Goal: Find specific page/section: Find specific page/section

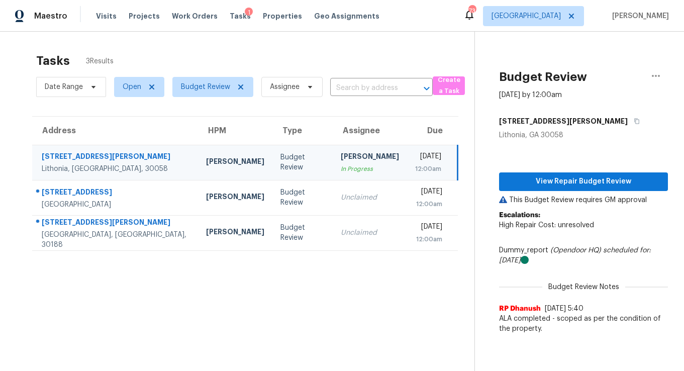
click at [192, 23] on div "Visits Projects Work Orders Tasks 1 Properties Geo Assignments" at bounding box center [244, 16] width 296 height 20
click at [193, 12] on span "Work Orders" at bounding box center [195, 16] width 46 height 10
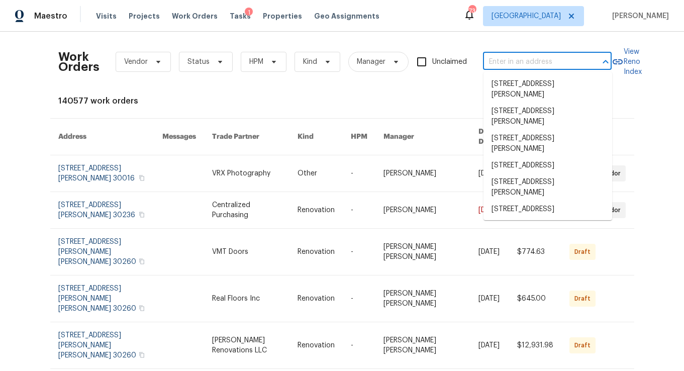
click at [522, 62] on input "text" at bounding box center [533, 62] width 101 height 16
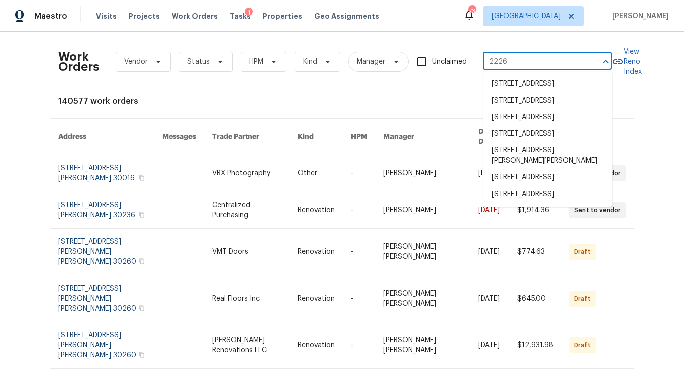
type input "2226 e"
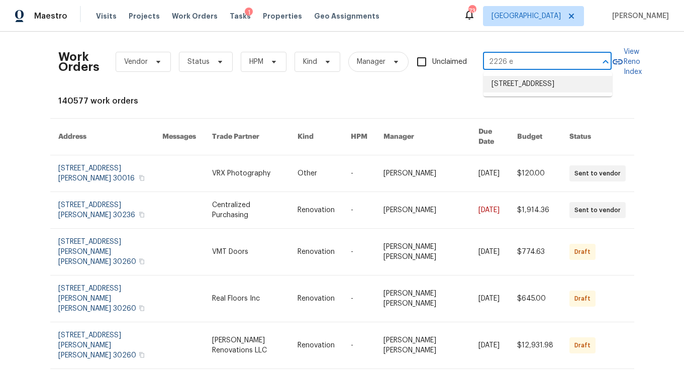
click at [520, 92] on li "[STREET_ADDRESS]" at bounding box center [548, 84] width 129 height 17
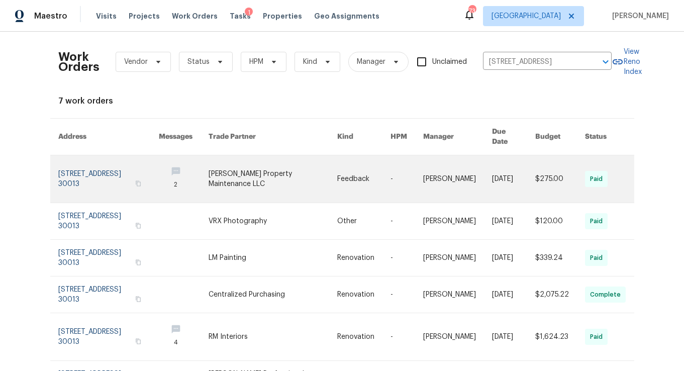
click at [89, 159] on link at bounding box center [108, 178] width 101 height 47
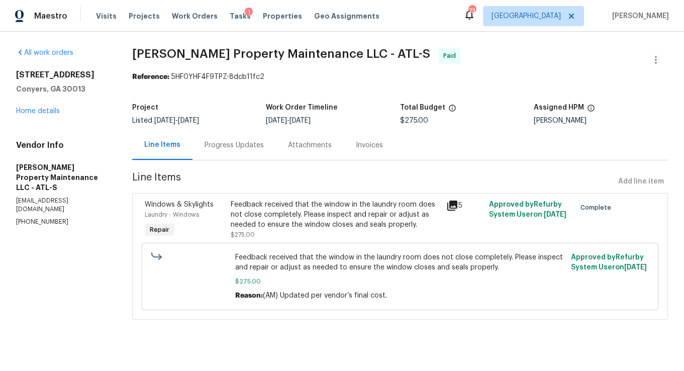
click at [40, 106] on div "[STREET_ADDRESS] Home details" at bounding box center [62, 93] width 92 height 46
click at [40, 109] on link "Home details" at bounding box center [38, 111] width 44 height 7
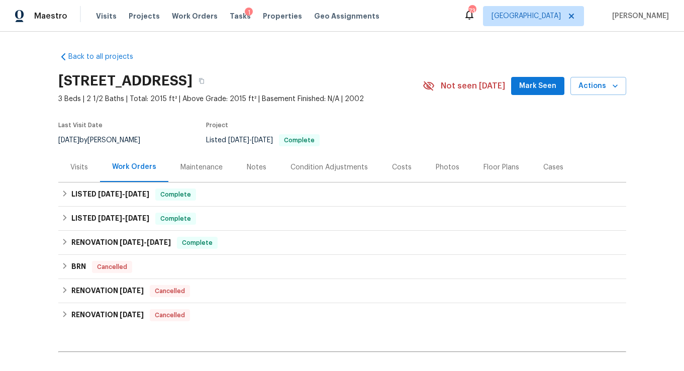
click at [79, 173] on div "Visits" at bounding box center [79, 167] width 42 height 30
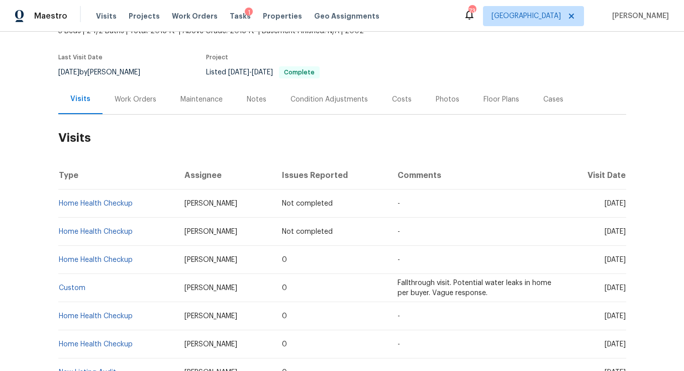
scroll to position [69, 0]
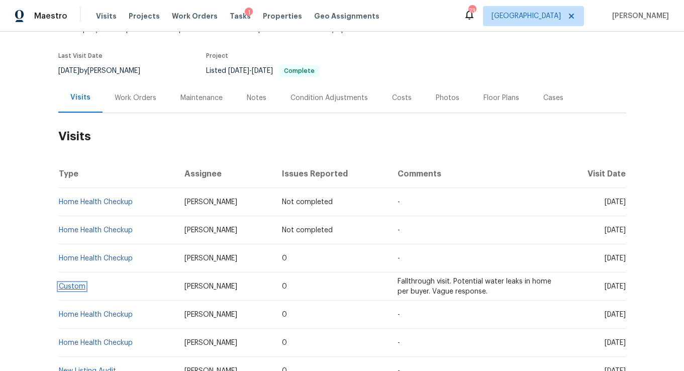
click at [81, 287] on link "Custom" at bounding box center [72, 286] width 27 height 7
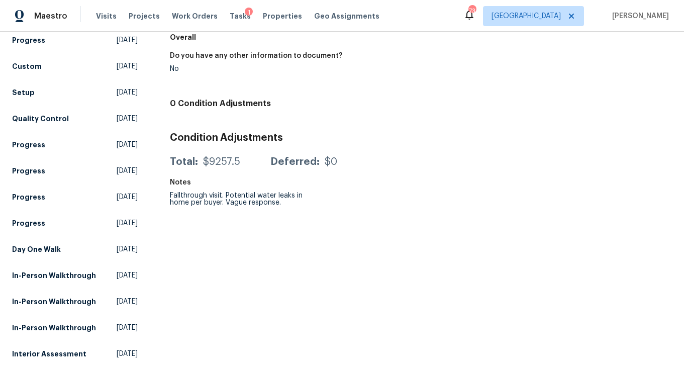
scroll to position [389, 0]
